Goal: Information Seeking & Learning: Check status

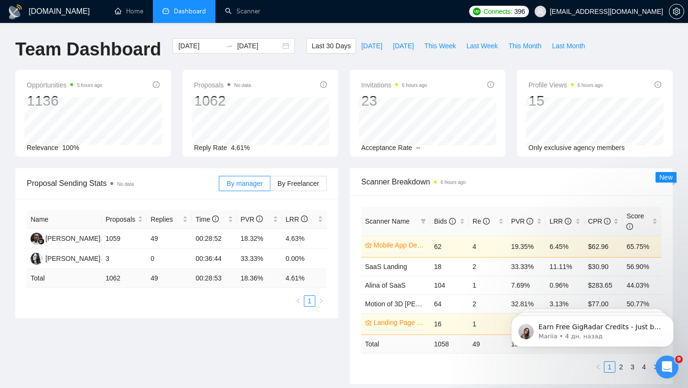
click at [603, 11] on span "[EMAIL_ADDRESS][DOMAIN_NAME]" at bounding box center [606, 11] width 113 height 0
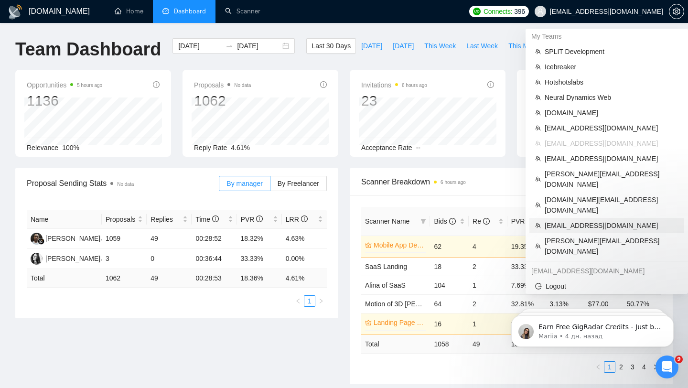
click at [553, 220] on span "[EMAIL_ADDRESS][DOMAIN_NAME]" at bounding box center [611, 225] width 134 height 11
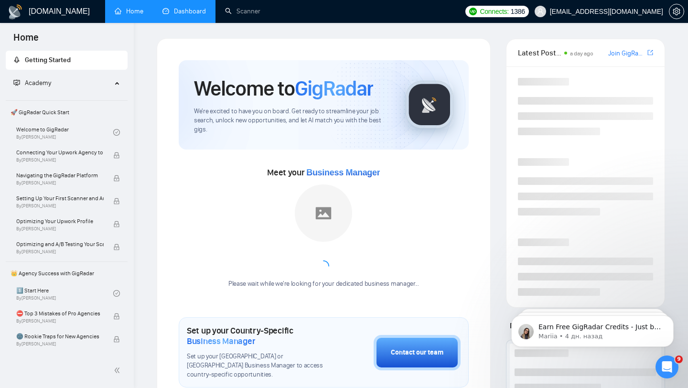
click at [191, 15] on link "Dashboard" at bounding box center [183, 11] width 43 height 8
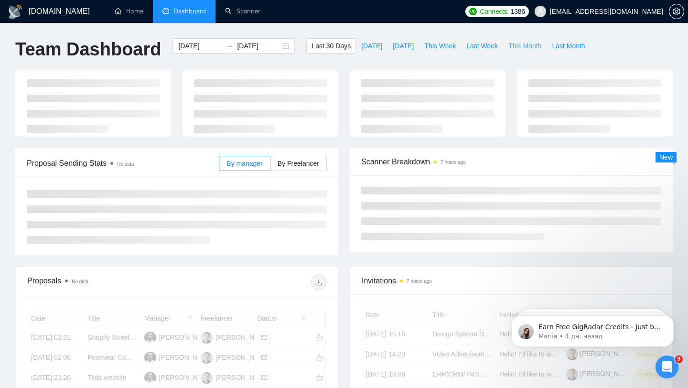
click at [521, 48] on span "This Month" at bounding box center [524, 46] width 33 height 11
type input "[DATE]"
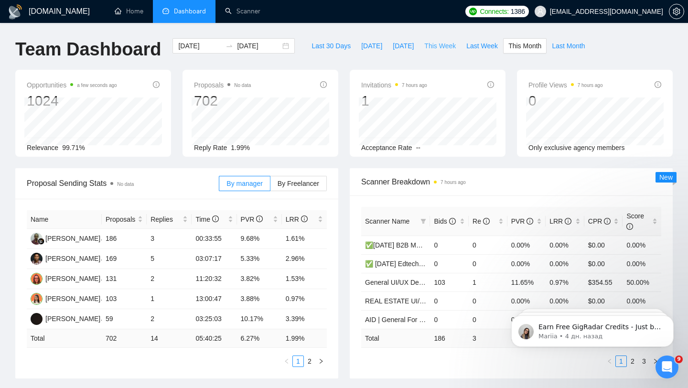
click at [425, 44] on span "This Week" at bounding box center [440, 46] width 32 height 11
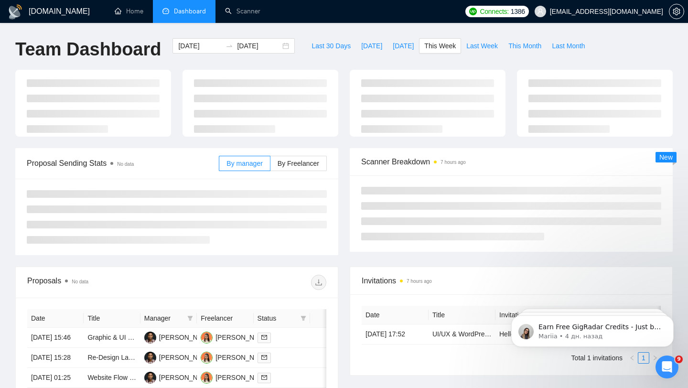
type input "[DATE]"
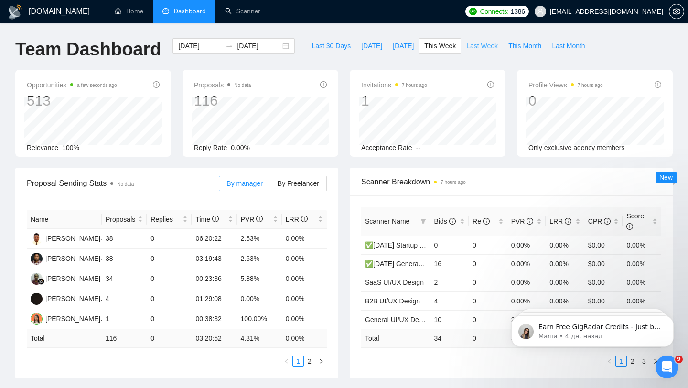
click at [486, 46] on span "Last Week" at bounding box center [482, 46] width 32 height 11
type input "[DATE]"
click at [515, 47] on span "This Month" at bounding box center [524, 46] width 33 height 11
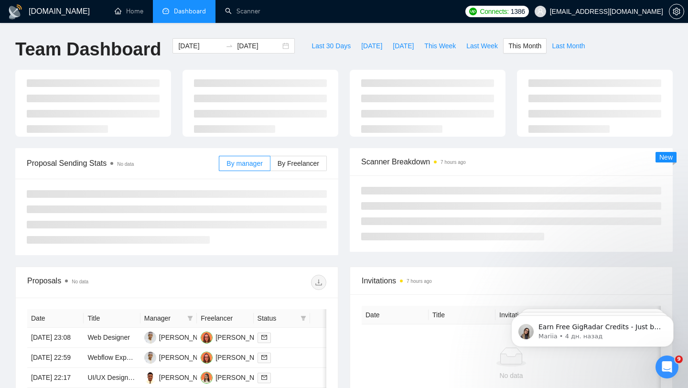
type input "[DATE]"
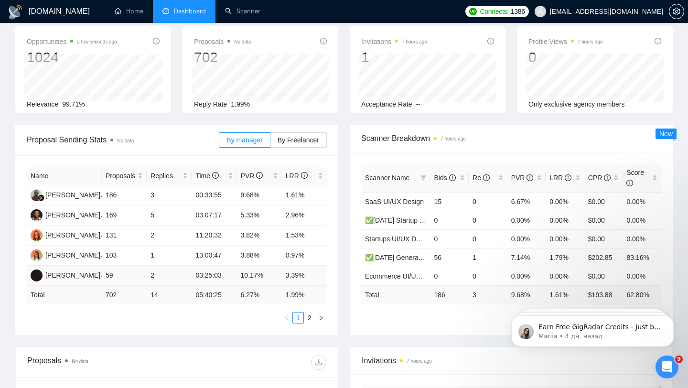
scroll to position [46, 0]
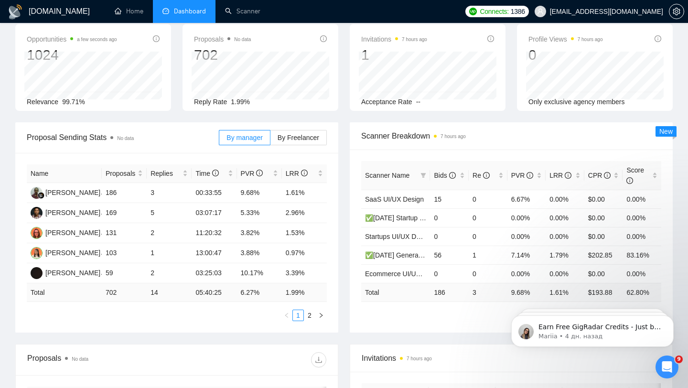
click at [309, 321] on div "Name Proposals Replies Time PVR LRR [PERSON_NAME] 186 3 00:33:55 9.68% 1.61% [P…" at bounding box center [176, 243] width 323 height 180
click at [306, 314] on link "2" at bounding box center [309, 315] width 11 height 11
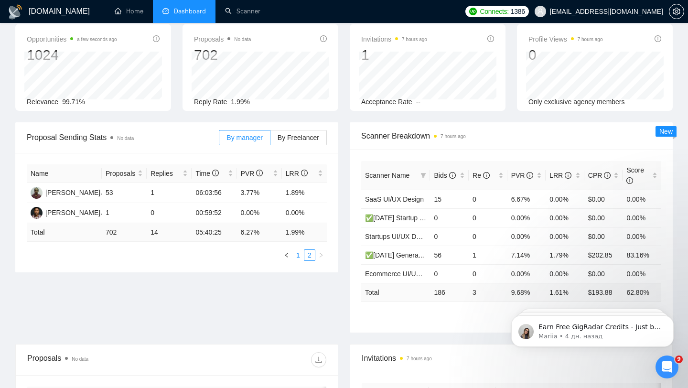
click at [296, 253] on link "1" at bounding box center [298, 255] width 11 height 11
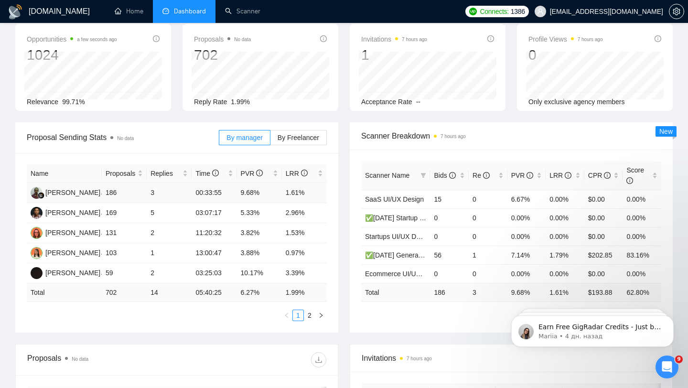
drag, startPoint x: 287, startPoint y: 196, endPoint x: 310, endPoint y: 196, distance: 23.9
click at [299, 196] on td "1.61%" at bounding box center [304, 193] width 45 height 20
click at [148, 289] on td "14" at bounding box center [169, 292] width 45 height 19
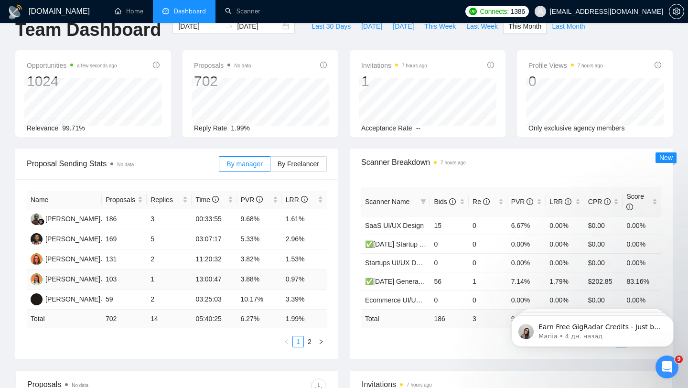
scroll to position [24, 0]
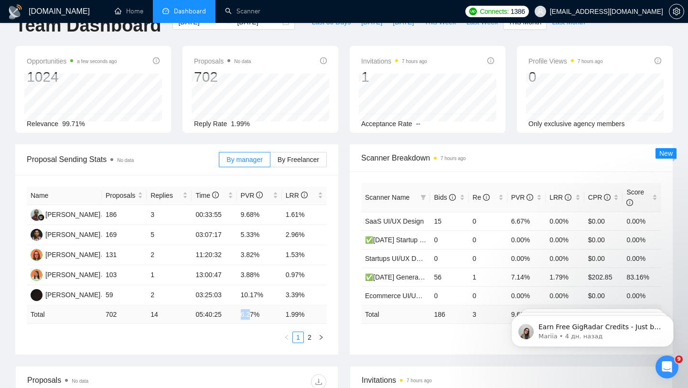
drag, startPoint x: 237, startPoint y: 313, endPoint x: 270, endPoint y: 313, distance: 33.0
click at [270, 313] on td "6.27 %" at bounding box center [259, 314] width 45 height 19
click at [240, 312] on td "6.27 %" at bounding box center [259, 314] width 45 height 19
click at [312, 164] on label "By Freelancer" at bounding box center [298, 159] width 56 height 15
click at [270, 162] on input "By Freelancer" at bounding box center [270, 162] width 0 height 0
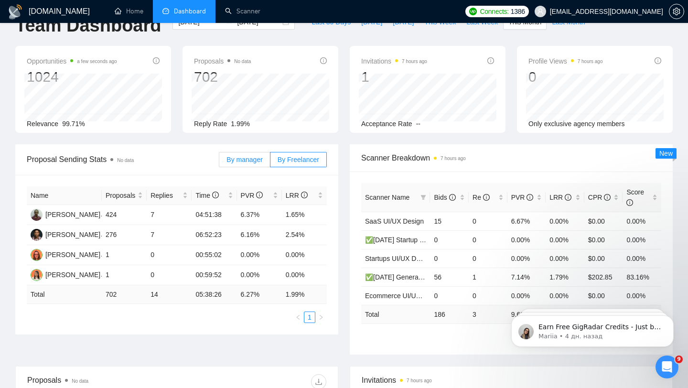
click at [263, 158] on label "By manager" at bounding box center [244, 159] width 51 height 15
click at [219, 162] on input "By manager" at bounding box center [219, 162] width 0 height 0
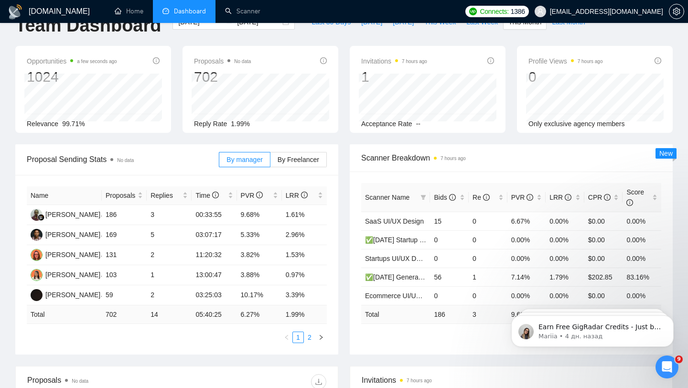
click at [311, 338] on link "2" at bounding box center [309, 337] width 11 height 11
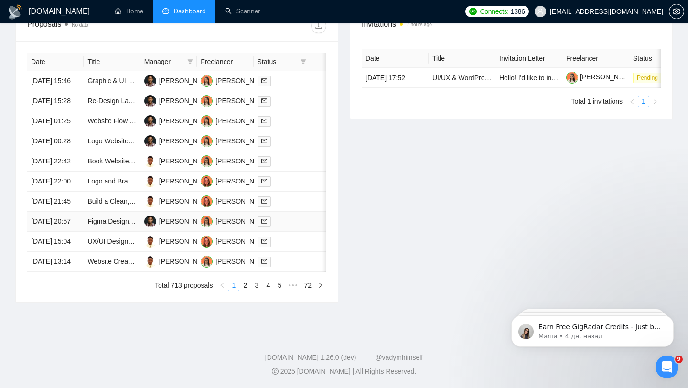
scroll to position [470, 0]
click at [241, 286] on link "2" at bounding box center [245, 285] width 11 height 11
click at [256, 285] on link "3" at bounding box center [256, 285] width 11 height 11
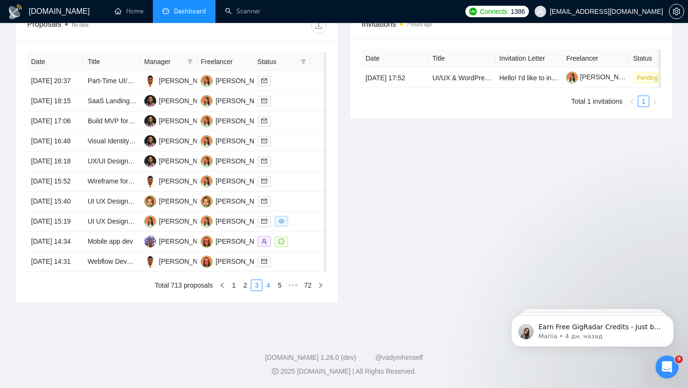
click at [266, 290] on link "4" at bounding box center [268, 285] width 11 height 11
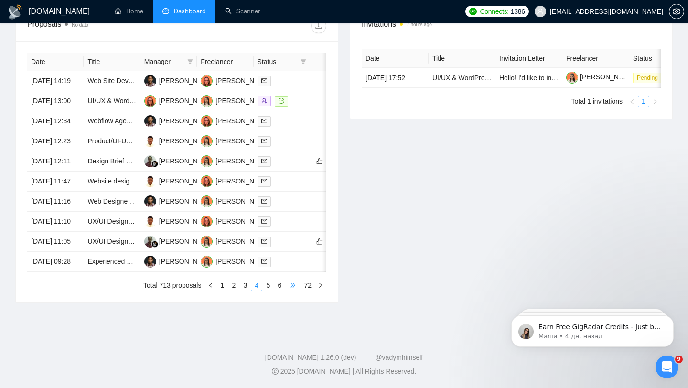
scroll to position [394, 0]
click at [265, 290] on link "5" at bounding box center [268, 285] width 11 height 11
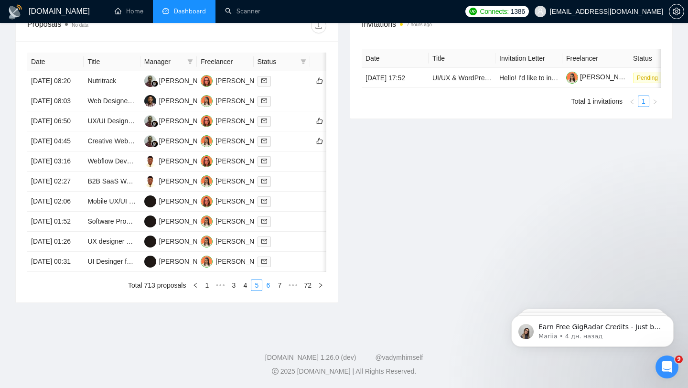
click at [269, 290] on link "6" at bounding box center [268, 285] width 11 height 11
click at [269, 290] on link "7" at bounding box center [268, 285] width 11 height 11
click at [269, 290] on link "8" at bounding box center [268, 285] width 11 height 11
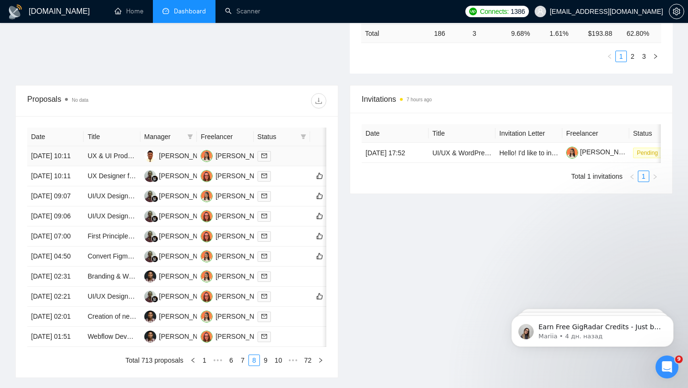
scroll to position [277, 0]
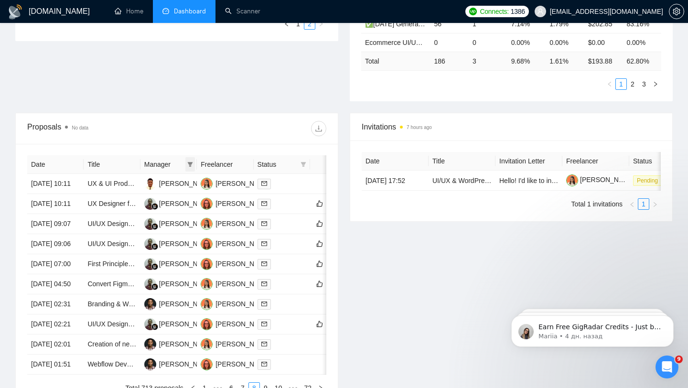
click at [190, 167] on span at bounding box center [190, 164] width 10 height 14
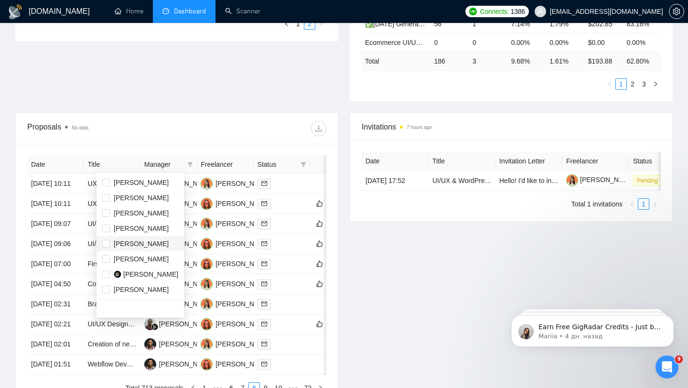
click at [169, 247] on span "[PERSON_NAME]" at bounding box center [141, 244] width 55 height 8
checkbox input "true"
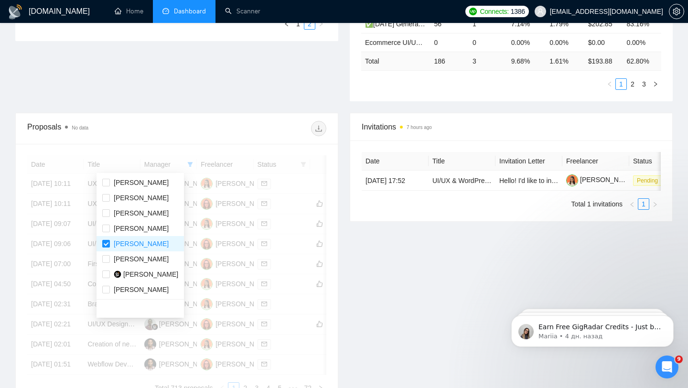
click at [258, 105] on div "Proposal Sending Stats No data By manager By Freelancer Name Proposals Replies …" at bounding box center [344, 2] width 669 height 222
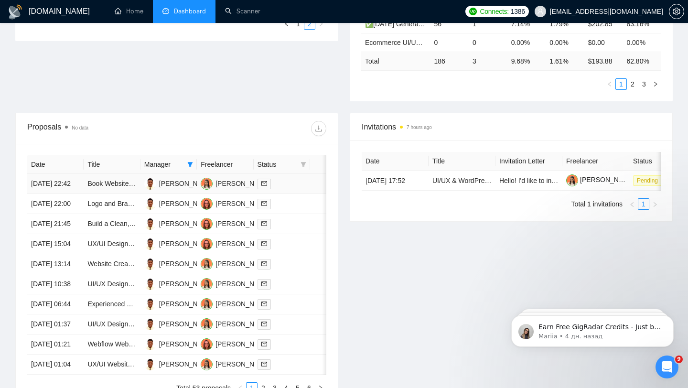
click at [297, 189] on div at bounding box center [281, 183] width 49 height 11
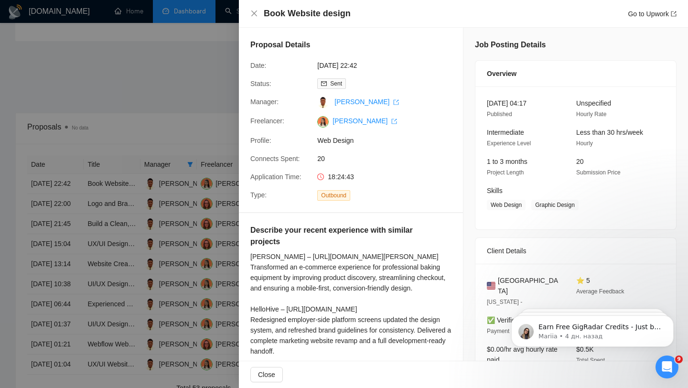
click at [156, 189] on div at bounding box center [344, 194] width 688 height 388
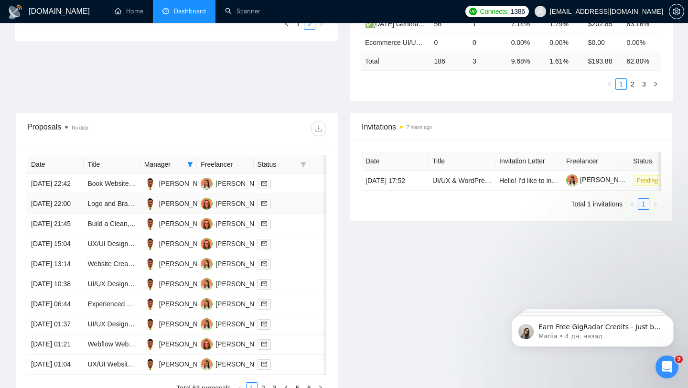
click at [291, 209] on div at bounding box center [281, 203] width 49 height 11
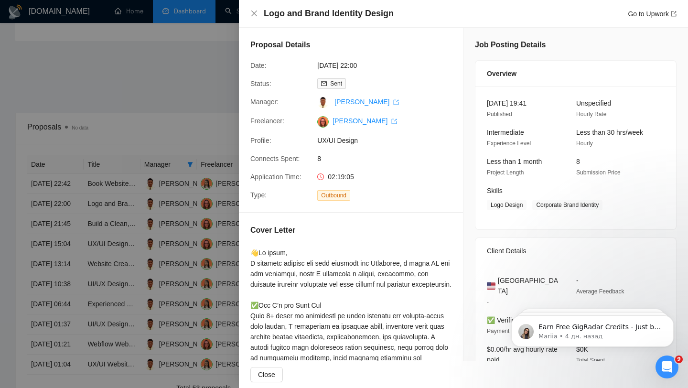
click at [173, 237] on div at bounding box center [344, 194] width 688 height 388
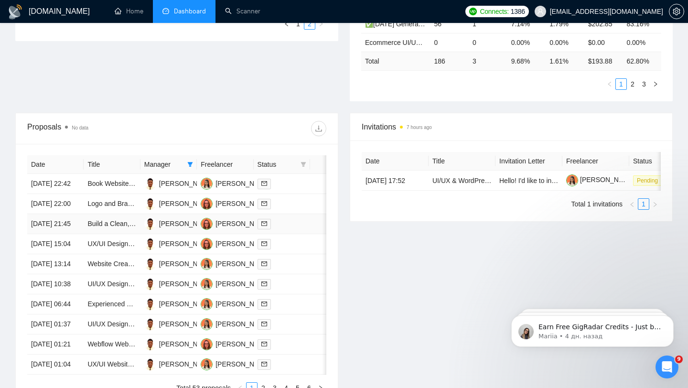
click at [295, 229] on div at bounding box center [281, 223] width 49 height 11
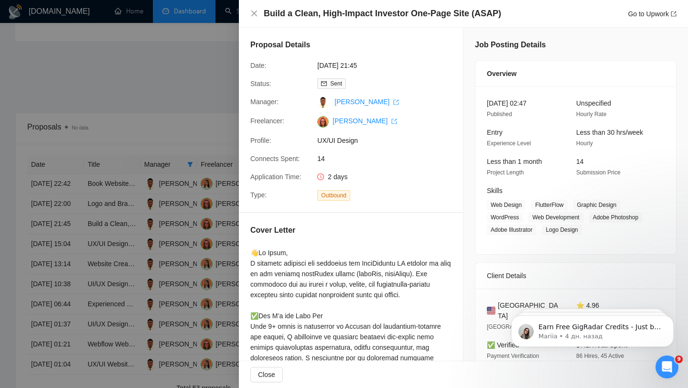
click at [134, 311] on div at bounding box center [344, 194] width 688 height 388
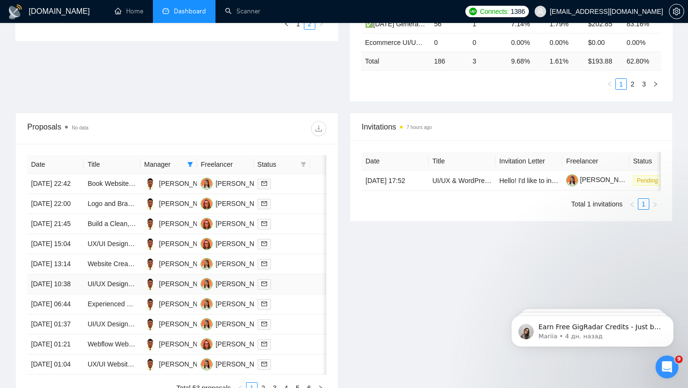
click at [285, 294] on td at bounding box center [282, 284] width 56 height 20
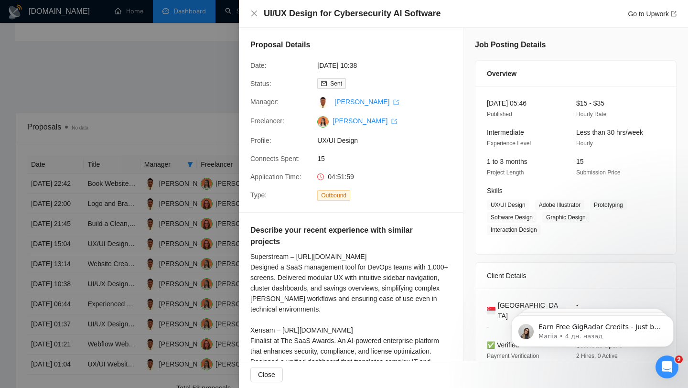
click at [145, 364] on div at bounding box center [344, 194] width 688 height 388
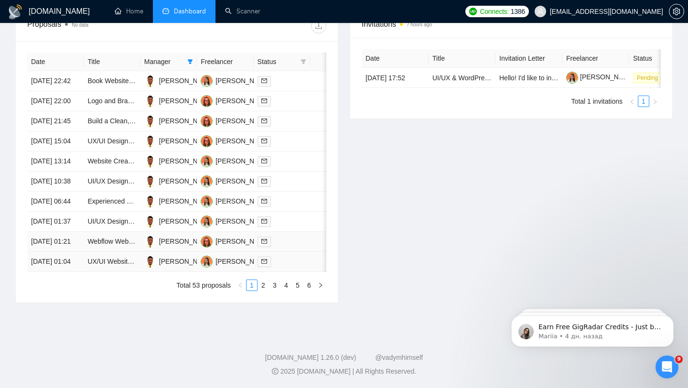
scroll to position [397, 0]
click at [301, 252] on td at bounding box center [282, 242] width 56 height 20
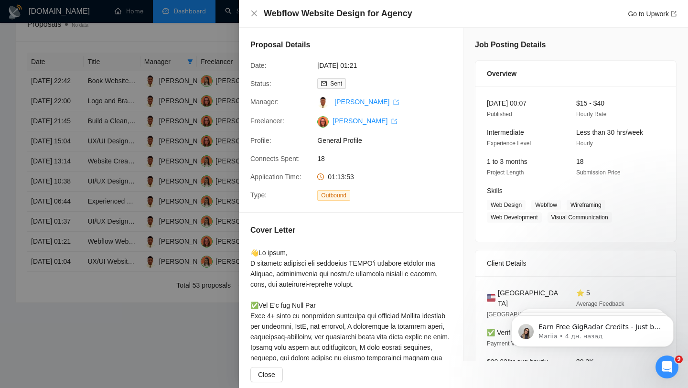
click at [191, 268] on div at bounding box center [344, 194] width 688 height 388
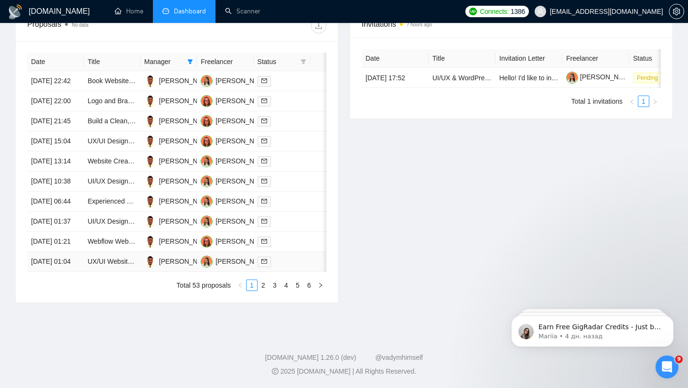
click at [311, 272] on td at bounding box center [326, 262] width 32 height 20
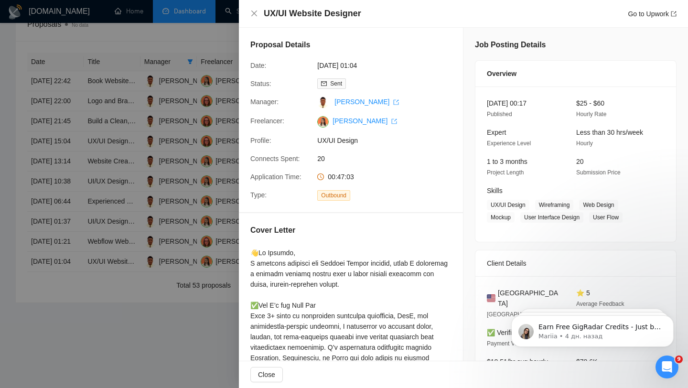
click at [188, 234] on div at bounding box center [344, 194] width 688 height 388
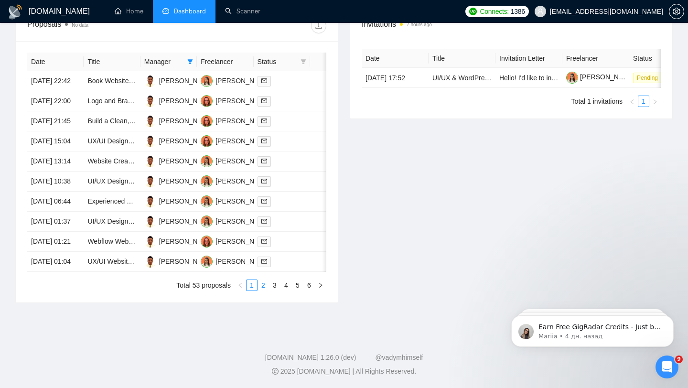
click at [261, 290] on link "2" at bounding box center [263, 285] width 11 height 11
click at [301, 78] on td at bounding box center [282, 81] width 56 height 20
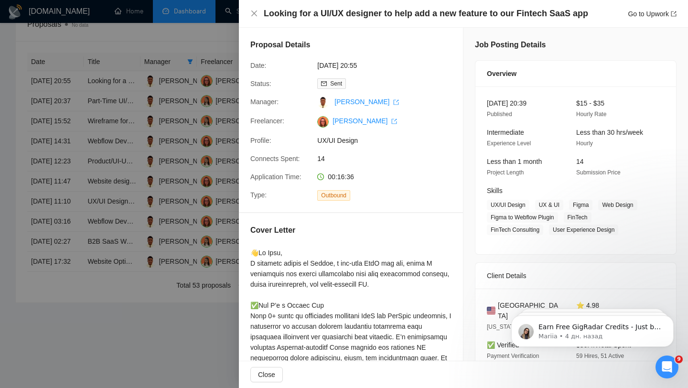
click at [208, 132] on div at bounding box center [344, 194] width 688 height 388
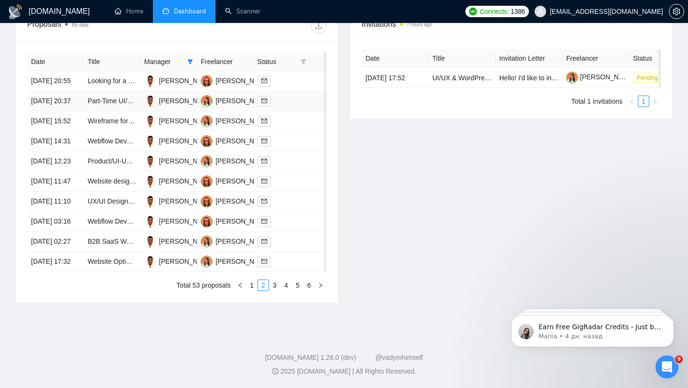
click at [292, 101] on div at bounding box center [281, 101] width 49 height 11
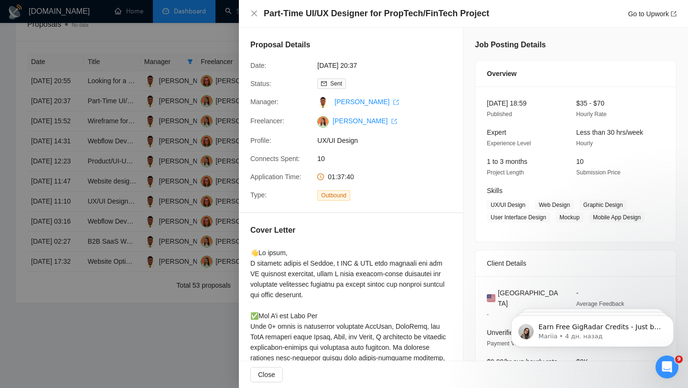
click at [153, 154] on div at bounding box center [344, 194] width 688 height 388
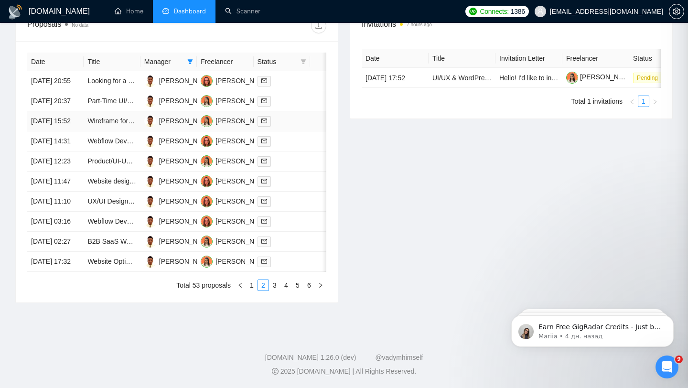
click at [302, 131] on td at bounding box center [282, 121] width 56 height 20
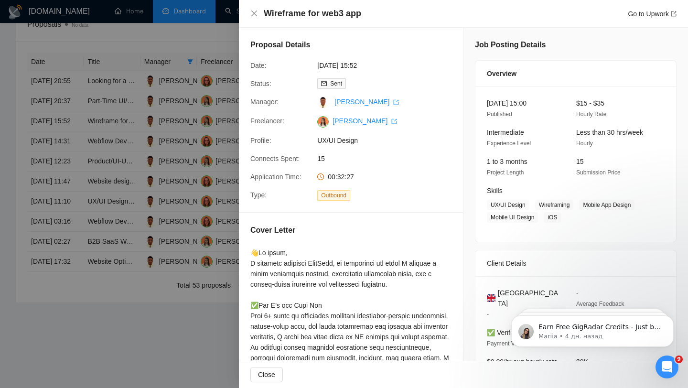
click at [159, 187] on div at bounding box center [344, 194] width 688 height 388
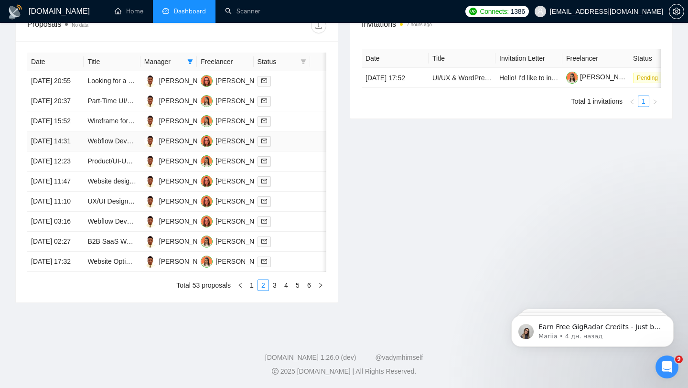
click at [306, 147] on div at bounding box center [281, 141] width 49 height 11
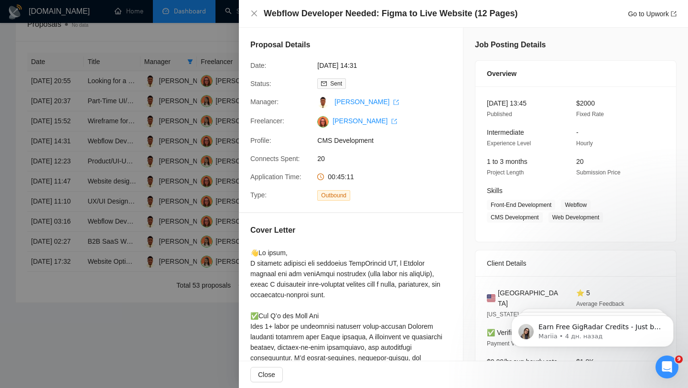
click at [170, 211] on div at bounding box center [344, 194] width 688 height 388
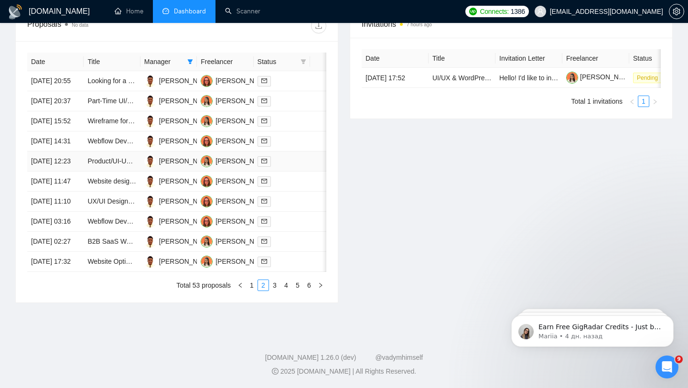
click at [303, 171] on td at bounding box center [282, 161] width 56 height 20
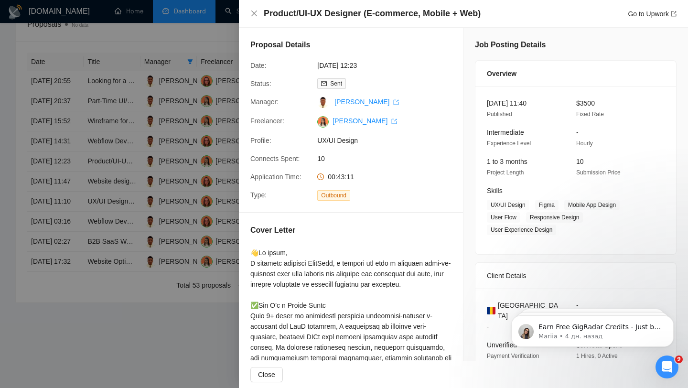
click at [203, 235] on div at bounding box center [344, 194] width 688 height 388
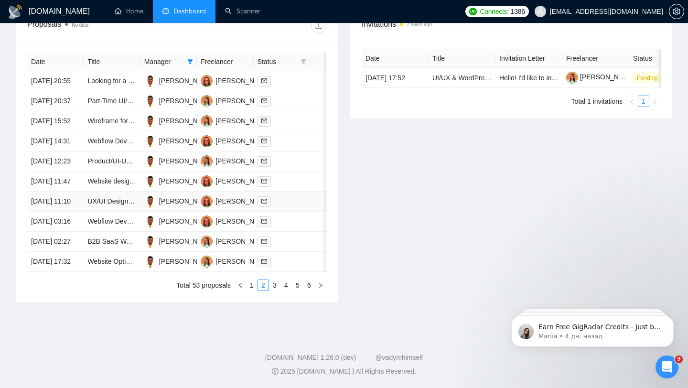
click at [288, 212] on td at bounding box center [282, 202] width 56 height 20
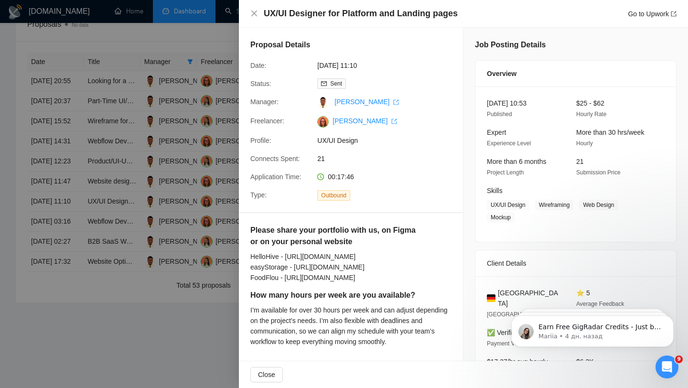
click at [113, 187] on div at bounding box center [344, 194] width 688 height 388
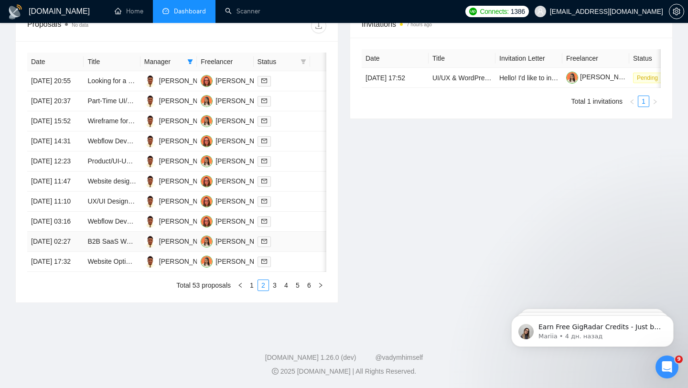
click at [291, 247] on div at bounding box center [281, 241] width 49 height 11
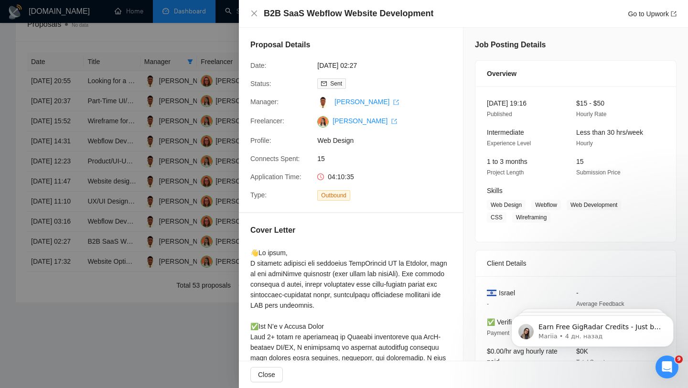
click at [202, 286] on div at bounding box center [344, 194] width 688 height 388
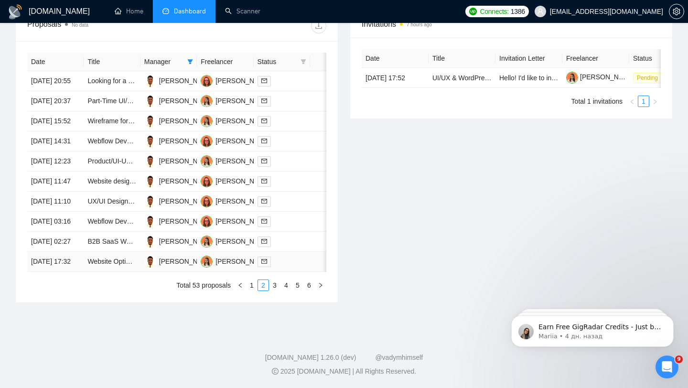
click at [286, 272] on td at bounding box center [282, 262] width 56 height 20
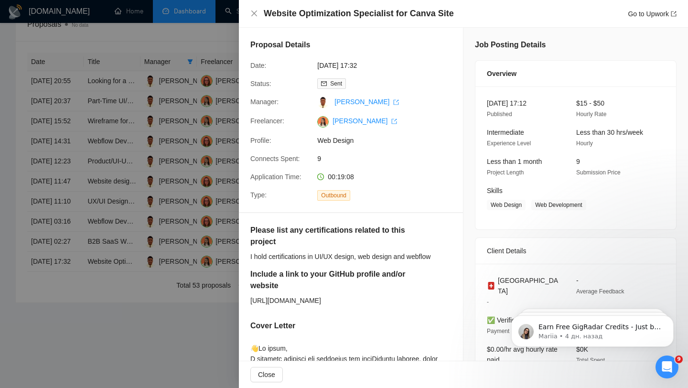
click at [107, 237] on div at bounding box center [344, 194] width 688 height 388
